Goal: Subscribe to service/newsletter

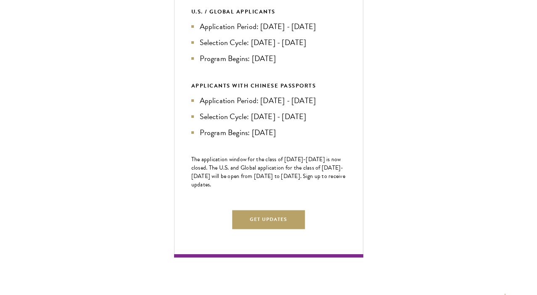
scroll to position [357, 0]
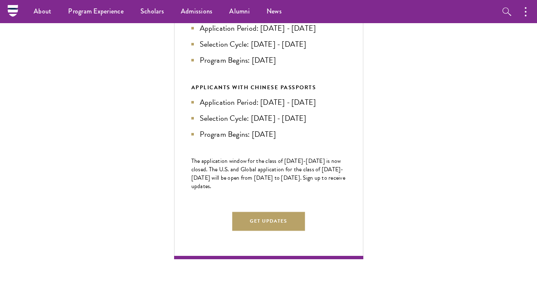
drag, startPoint x: 196, startPoint y: 42, endPoint x: 400, endPoint y: 41, distance: 203.5
drag, startPoint x: 312, startPoint y: 61, endPoint x: 174, endPoint y: 62, distance: 137.9
click at [174, 62] on div "Next Selection Cycle U.S. / GLOBAL APPLICANTS Application Period: [DATE] - [DAT…" at bounding box center [268, 109] width 189 height 299
drag, startPoint x: 201, startPoint y: 72, endPoint x: 302, endPoint y: 72, distance: 101.7
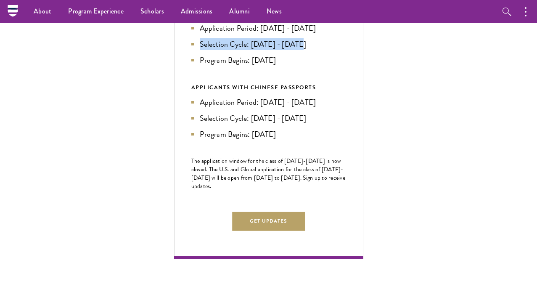
click at [302, 66] on li "Program Begins: [DATE]" at bounding box center [268, 60] width 155 height 12
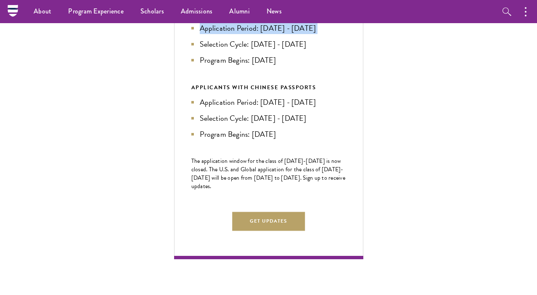
drag, startPoint x: 309, startPoint y: 52, endPoint x: 199, endPoint y: 43, distance: 110.9
click at [199, 43] on ul "Application Period: [DATE] - [DATE] Selection Cycle: [DATE] - [DATE] Program Be…" at bounding box center [268, 44] width 155 height 44
click at [199, 34] on li "Application Period: [DATE] - [DATE]" at bounding box center [268, 28] width 155 height 12
drag, startPoint x: 199, startPoint y: 44, endPoint x: 407, endPoint y: 43, distance: 207.7
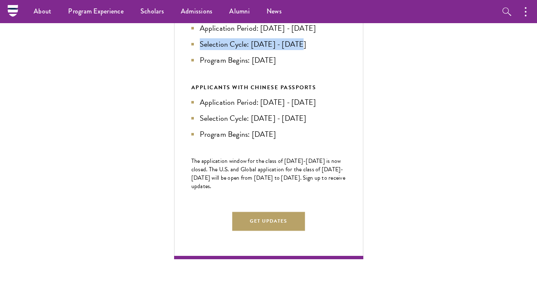
drag, startPoint x: 313, startPoint y: 57, endPoint x: 140, endPoint y: 58, distance: 172.8
drag, startPoint x: 193, startPoint y: 71, endPoint x: 409, endPoint y: 69, distance: 216.5
drag, startPoint x: 310, startPoint y: 60, endPoint x: 168, endPoint y: 66, distance: 142.2
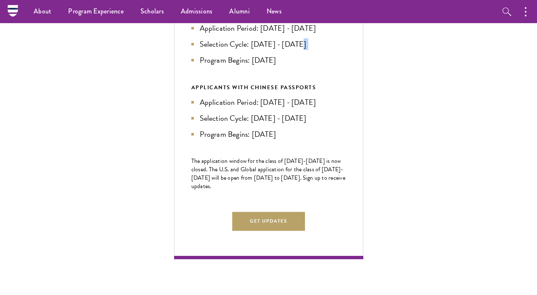
drag, startPoint x: 194, startPoint y: 43, endPoint x: 387, endPoint y: 34, distance: 193.6
drag, startPoint x: 317, startPoint y: 57, endPoint x: 161, endPoint y: 58, distance: 156.4
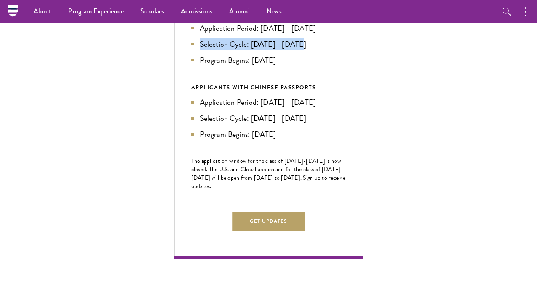
drag, startPoint x: 197, startPoint y: 74, endPoint x: 297, endPoint y: 73, distance: 100.1
click at [296, 66] on li "Program Begins: [DATE]" at bounding box center [268, 60] width 155 height 12
drag, startPoint x: 308, startPoint y: 61, endPoint x: 155, endPoint y: 57, distance: 152.7
drag, startPoint x: 196, startPoint y: 42, endPoint x: 362, endPoint y: 43, distance: 166.1
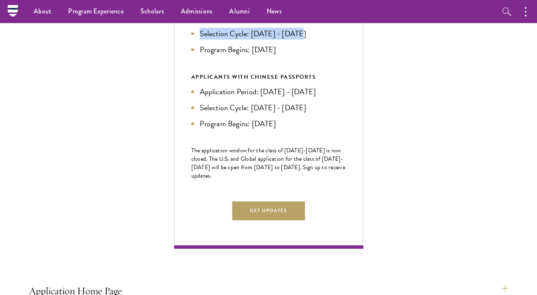
scroll to position [359, 0]
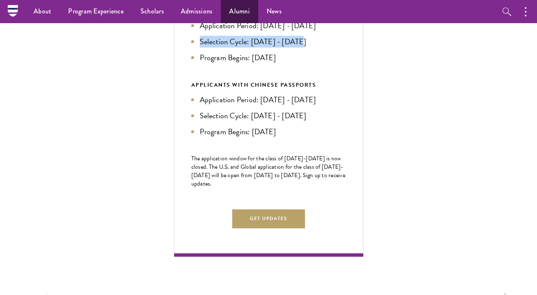
click at [242, 12] on link "Alumni" at bounding box center [239, 11] width 37 height 23
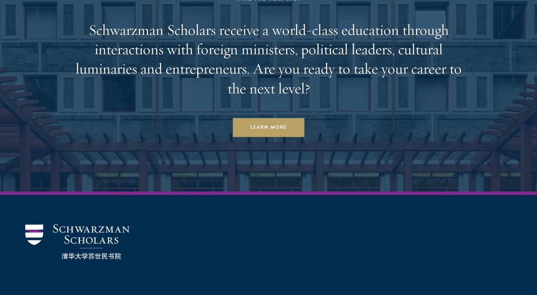
scroll to position [3482, 0]
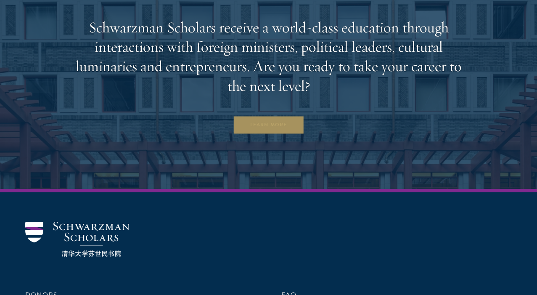
click at [276, 116] on link "Learn More" at bounding box center [269, 125] width 72 height 19
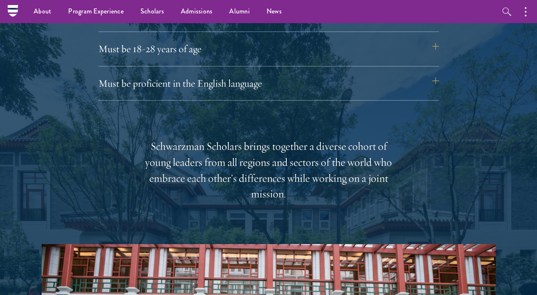
scroll to position [1189, 0]
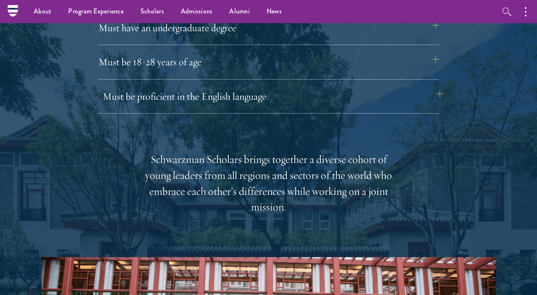
click at [347, 89] on button "Must be proficient in the English language" at bounding box center [273, 96] width 341 height 20
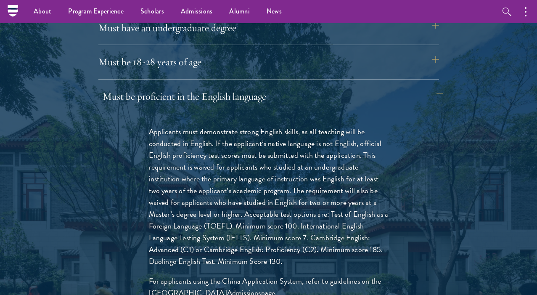
click at [347, 89] on button "Must be proficient in the English language" at bounding box center [273, 96] width 341 height 20
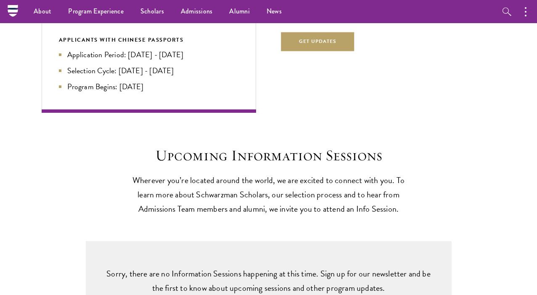
scroll to position [1800, 0]
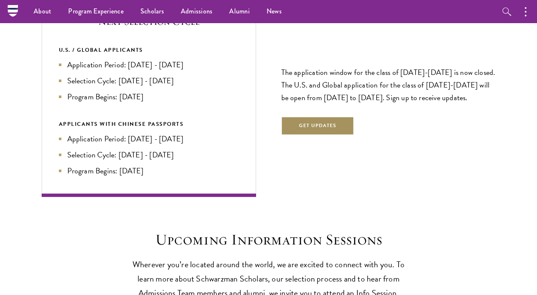
click at [326, 116] on button "Get Updates" at bounding box center [317, 125] width 73 height 19
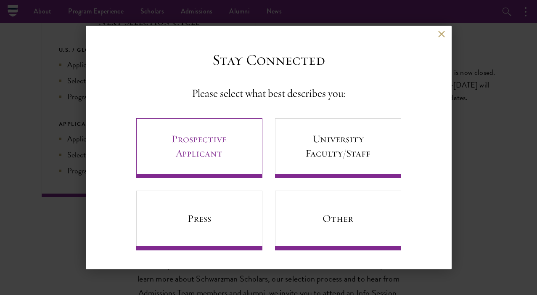
click at [220, 137] on link "Prospective Applicant" at bounding box center [199, 148] width 126 height 60
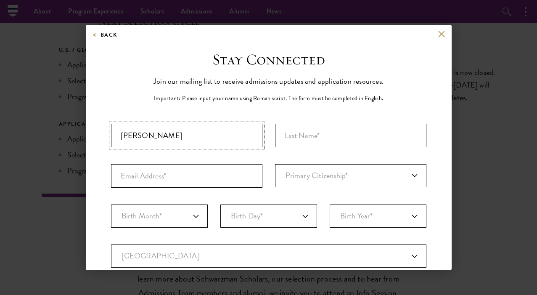
type input "Reuben"
type input "Gilhooley"
type input "RMRGilhooley@outlook.com"
select select "UK"
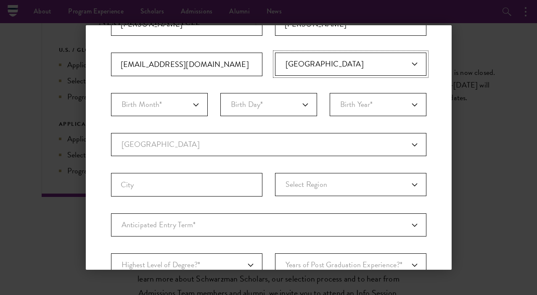
scroll to position [118, 0]
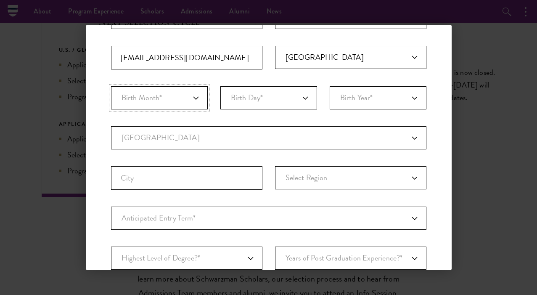
select select "12"
select select "08"
select select "2005"
select select "UK"
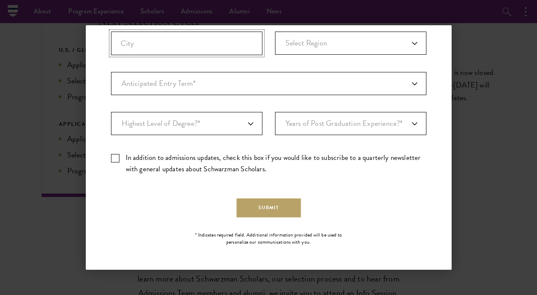
scroll to position [252, 0]
click at [225, 53] on input "City" at bounding box center [186, 44] width 151 height 24
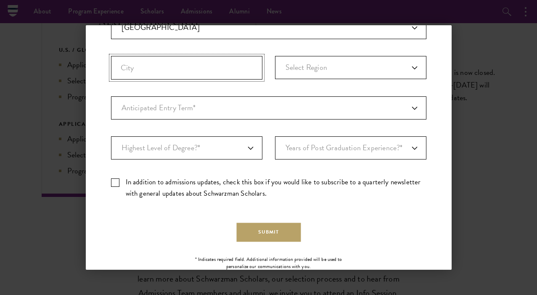
scroll to position [226, 0]
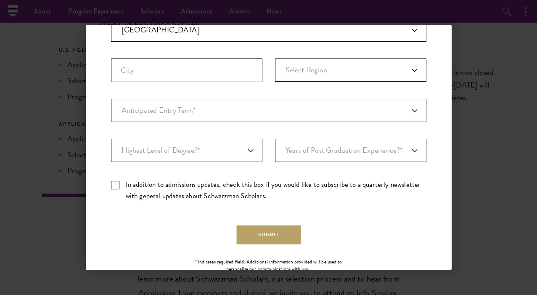
click at [307, 58] on fieldset "Country Current Country Afghanistan Aland Islands Albania Algeria Andorra Angol…" at bounding box center [268, 58] width 315 height 80
select select "England"
click at [214, 67] on input "City" at bounding box center [186, 70] width 151 height 24
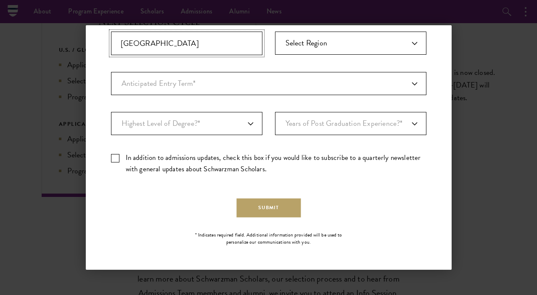
scroll to position [252, 0]
type input "York"
select select "baef124f-e103-44b1-8ca6-5d0669438e44"
click at [275, 160] on label "In addition to admissions updates, check this box if you would like to subscrib…" at bounding box center [268, 163] width 315 height 23
click at [275, 158] on input "In addition to admissions updates, check this box if you would like to subscrib…" at bounding box center [268, 154] width 315 height 5
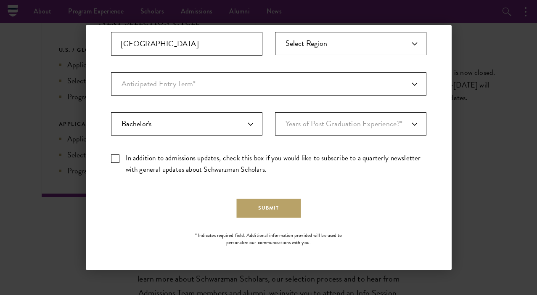
checkbox input "true"
